Goal: Information Seeking & Learning: Learn about a topic

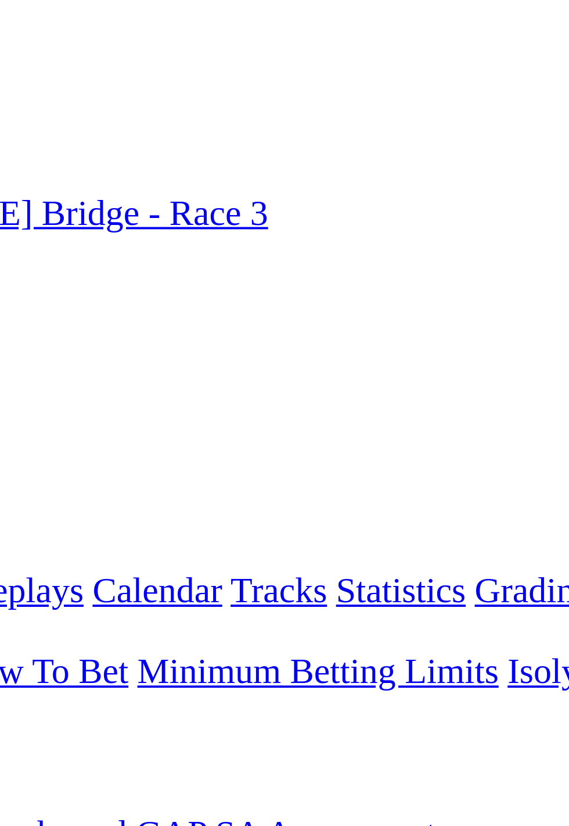
click at [44, 454] on span "6 4 2 1" at bounding box center [31, 459] width 26 height 10
